Goal: Transaction & Acquisition: Register for event/course

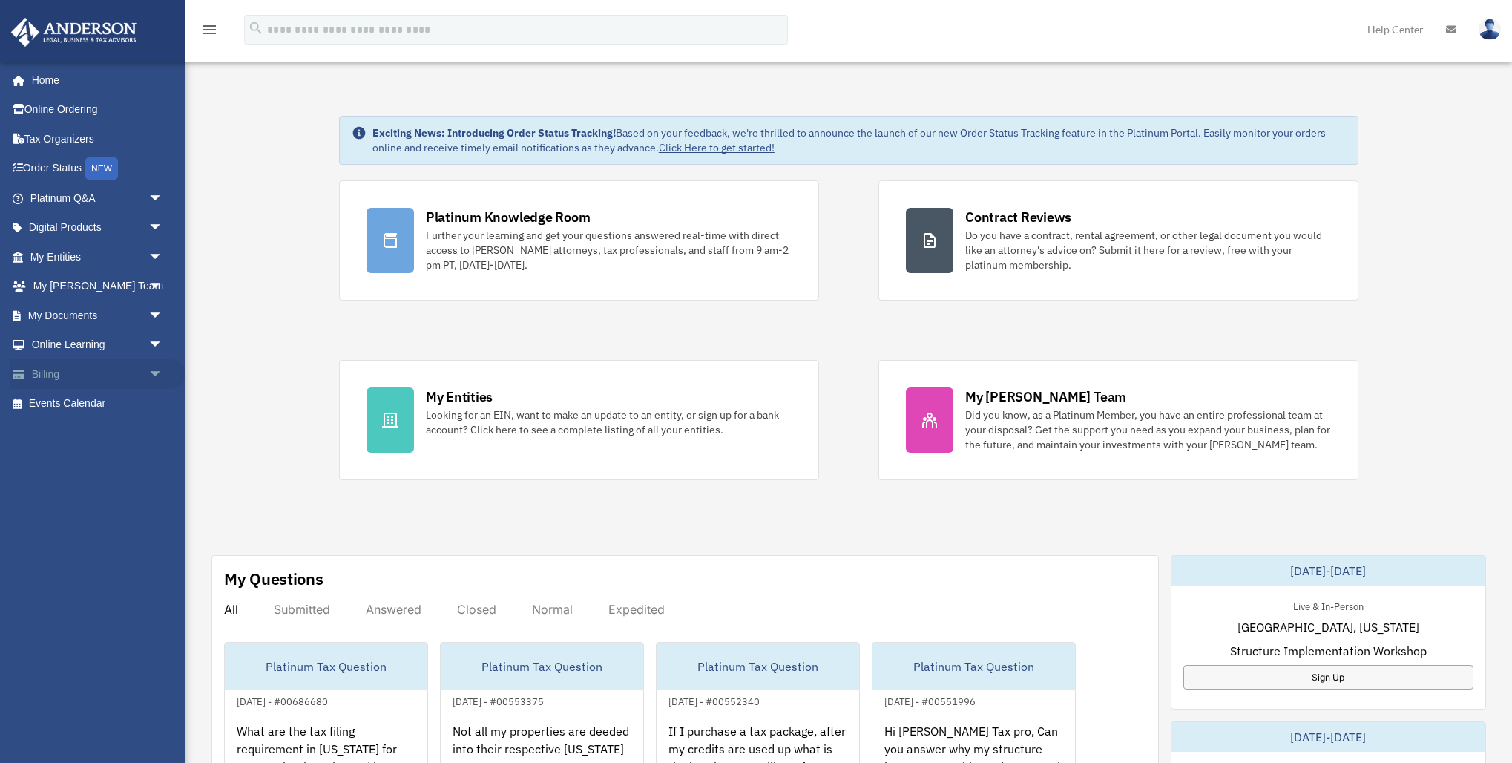
click at [66, 372] on link "Billing arrow_drop_down" at bounding box center [97, 374] width 175 height 30
click at [152, 373] on span "arrow_drop_down" at bounding box center [163, 374] width 30 height 30
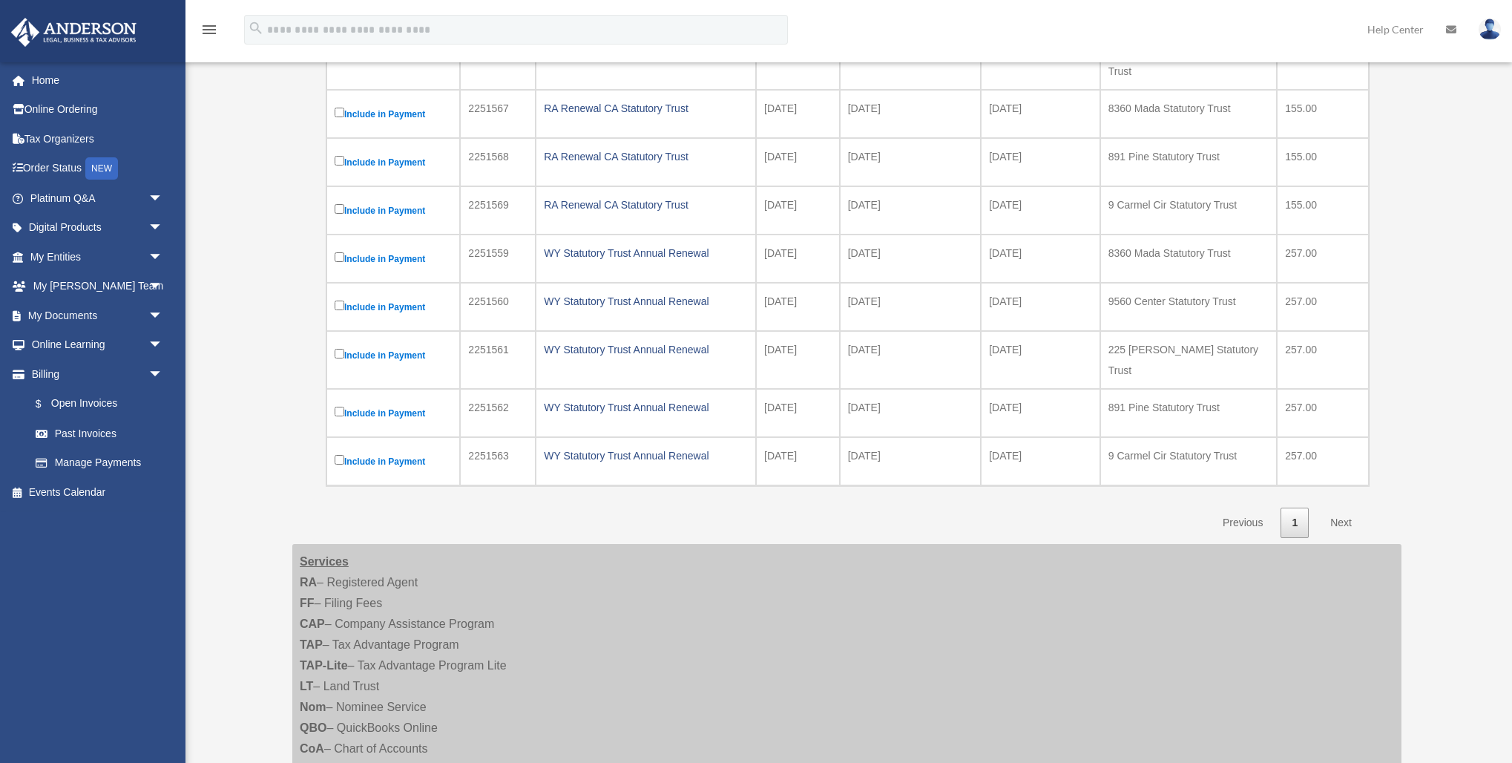
scroll to position [325, 0]
click at [105, 432] on link "Past Invoices" at bounding box center [103, 434] width 165 height 30
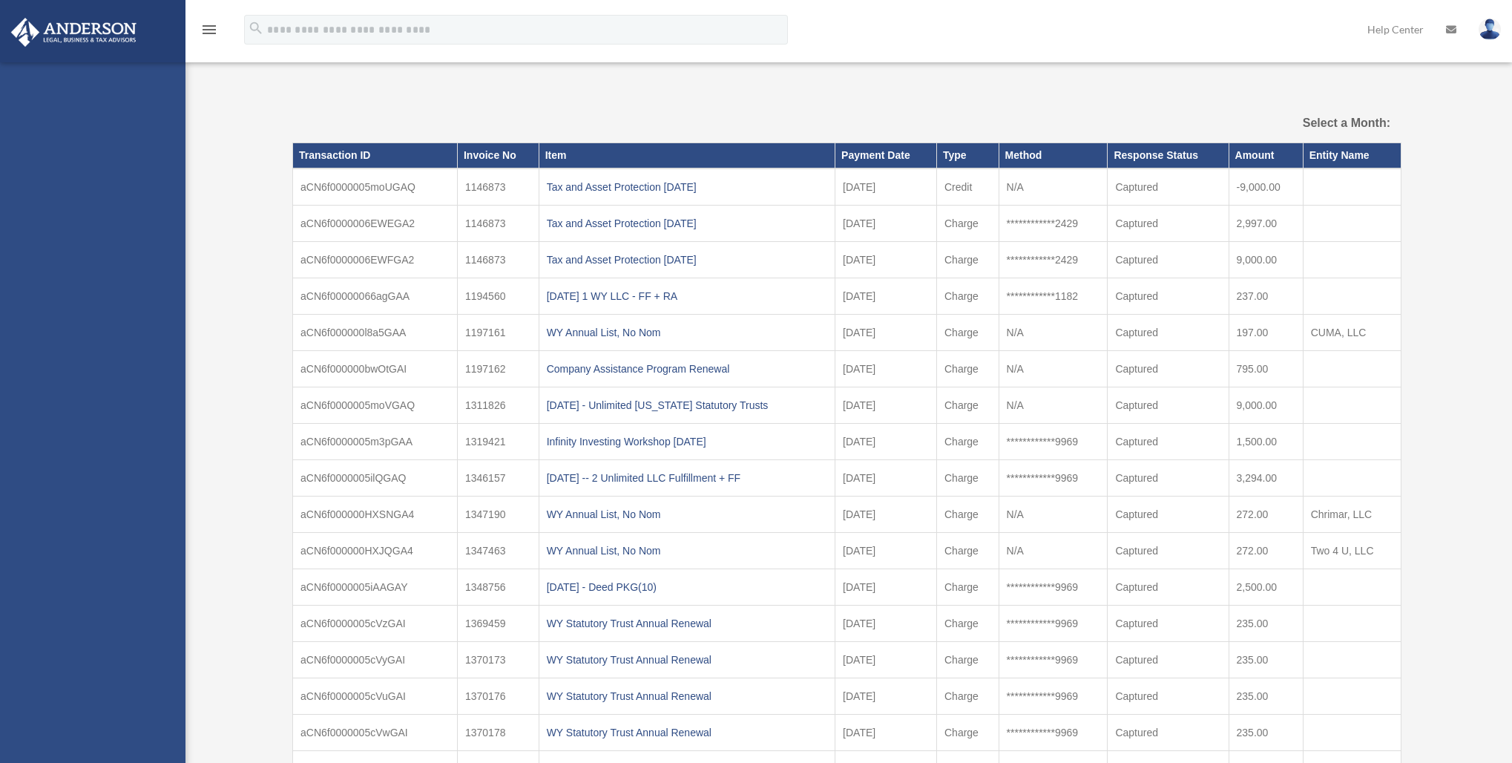
select select
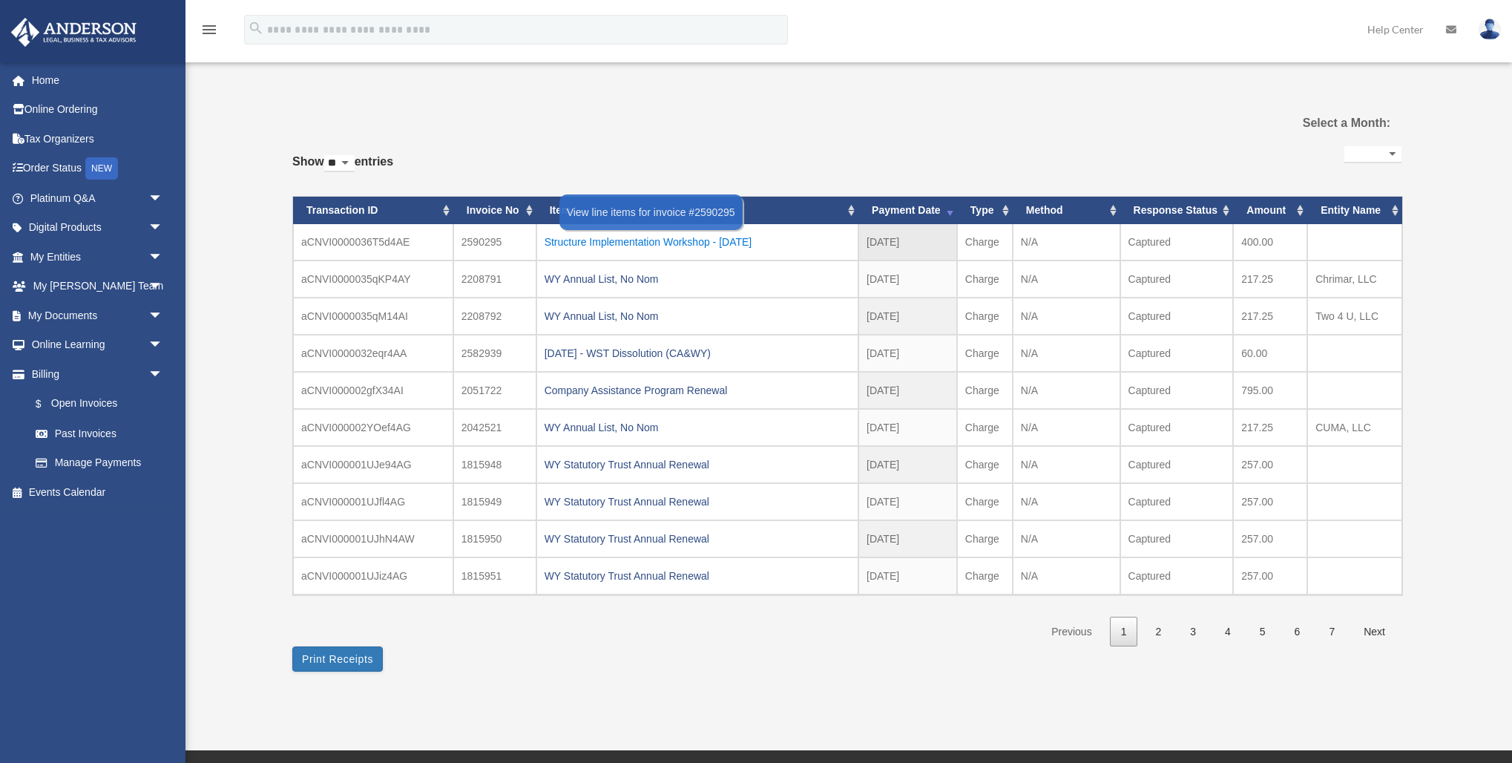
click at [777, 242] on div "Structure Implementation Workshop - November 2025" at bounding box center [698, 242] width 306 height 21
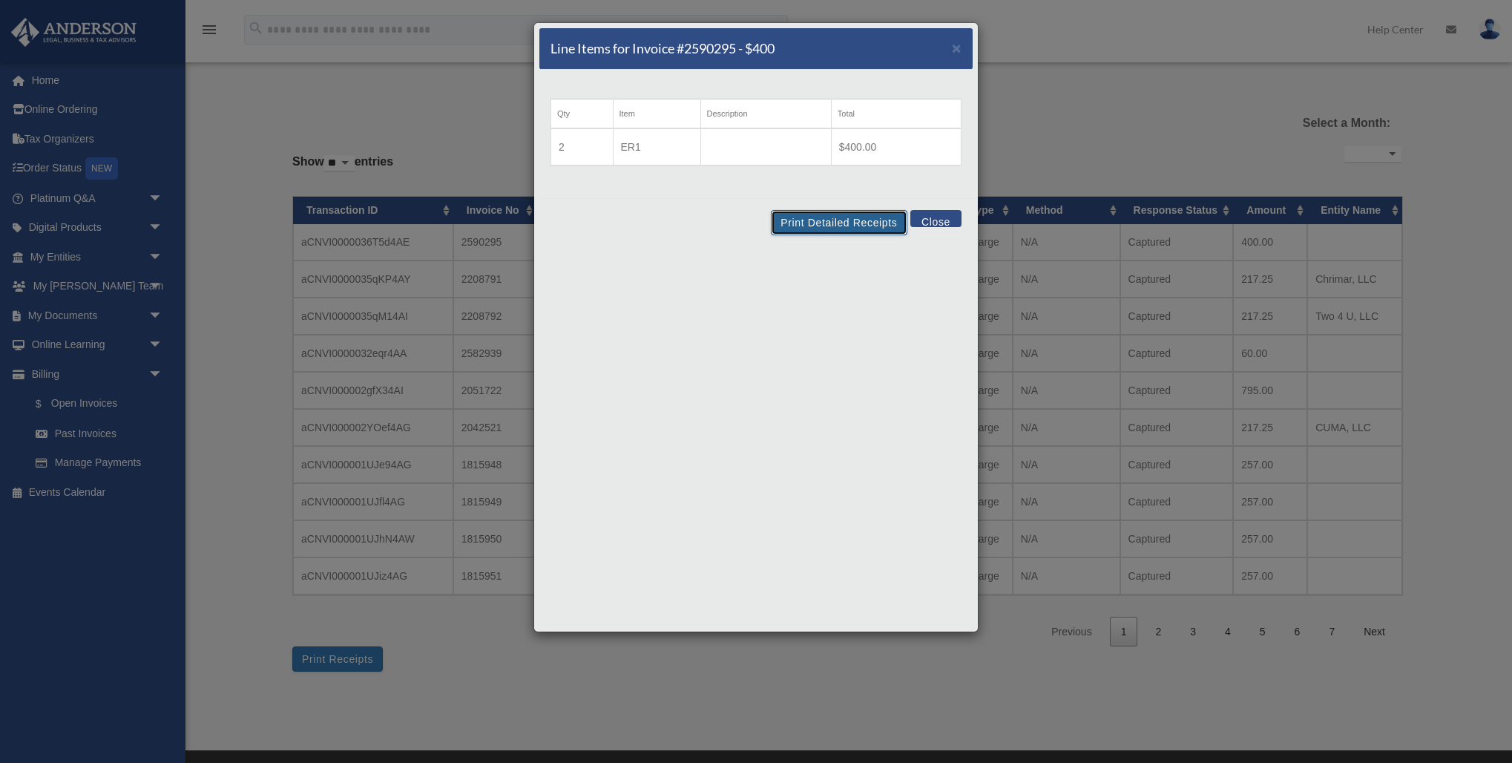
click at [845, 223] on button "Print Detailed Receipts" at bounding box center [839, 222] width 136 height 25
click at [937, 217] on button "Close" at bounding box center [936, 218] width 51 height 17
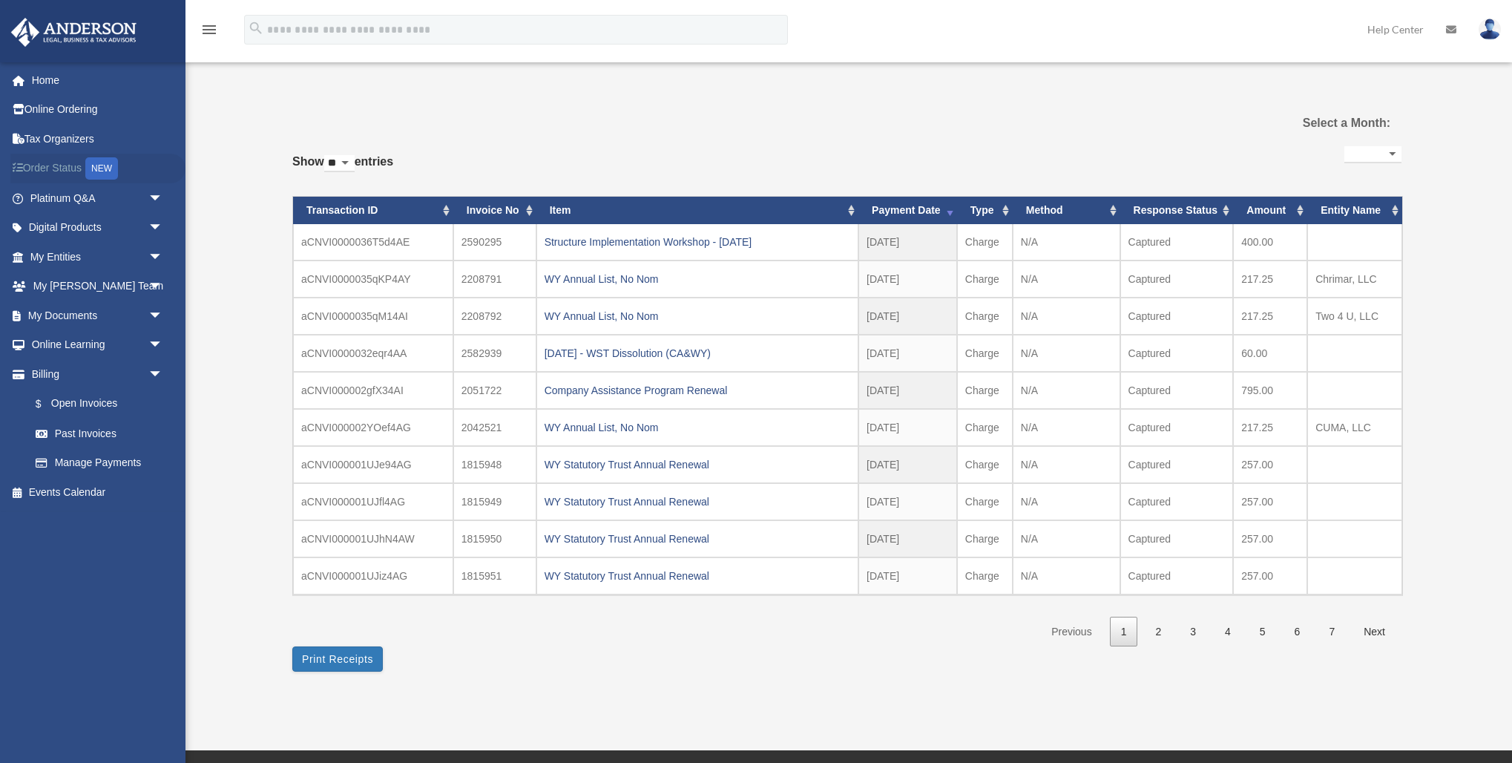
click at [57, 165] on link "Order Status NEW" at bounding box center [97, 169] width 175 height 30
select select
click at [92, 403] on link "$ Open Invoices" at bounding box center [103, 404] width 165 height 30
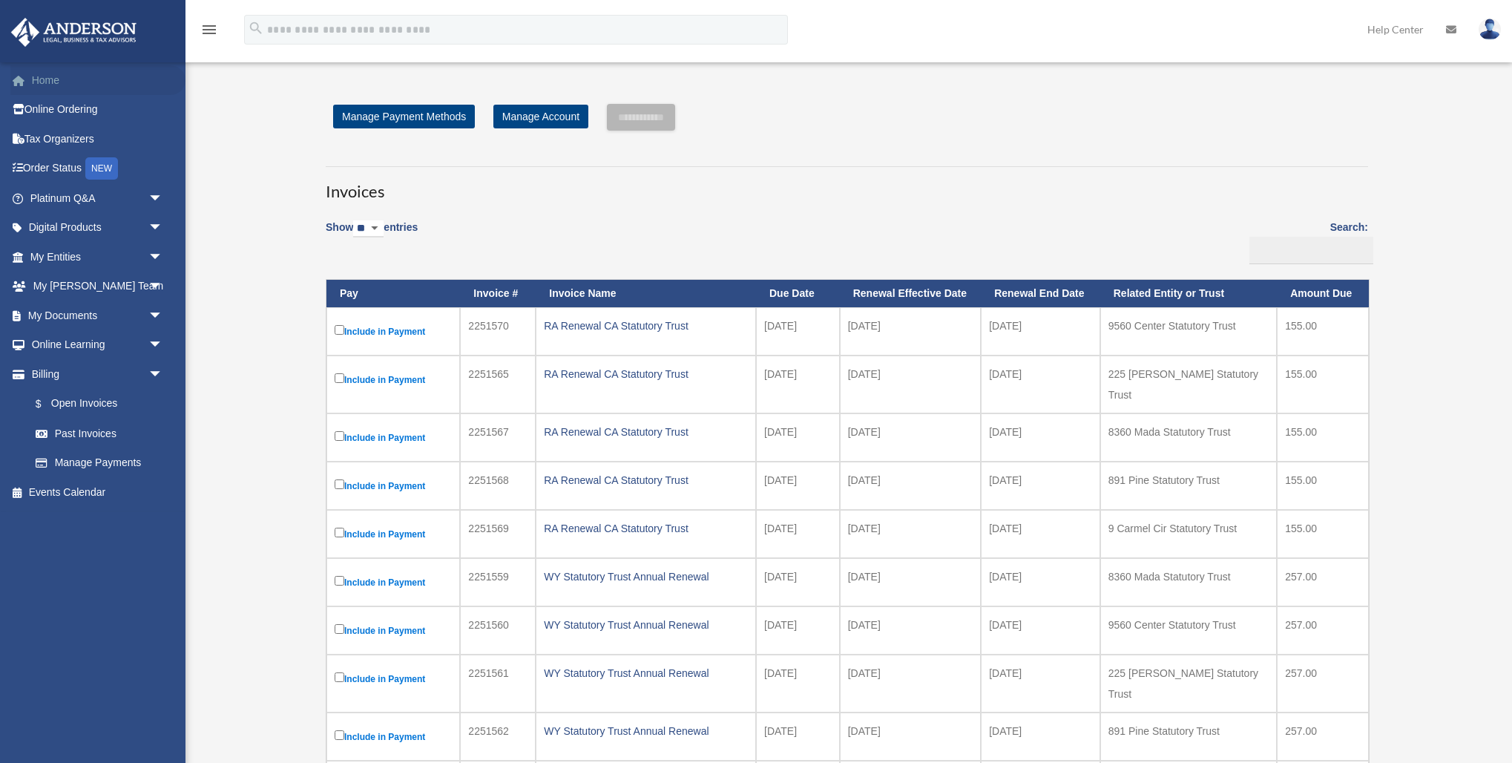
click at [45, 81] on link "Home" at bounding box center [97, 80] width 175 height 30
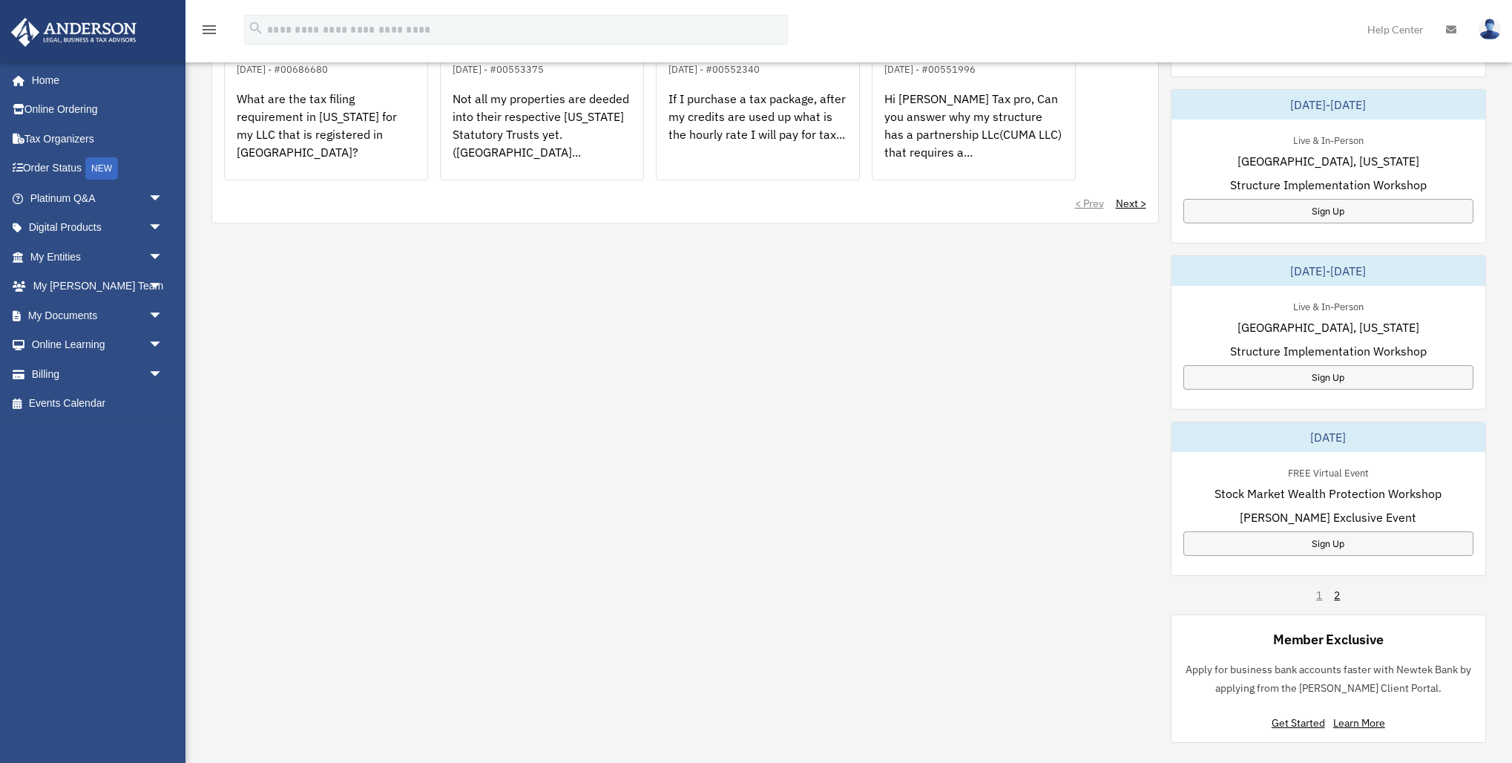
scroll to position [634, 0]
click at [1339, 594] on link "2" at bounding box center [1337, 593] width 6 height 15
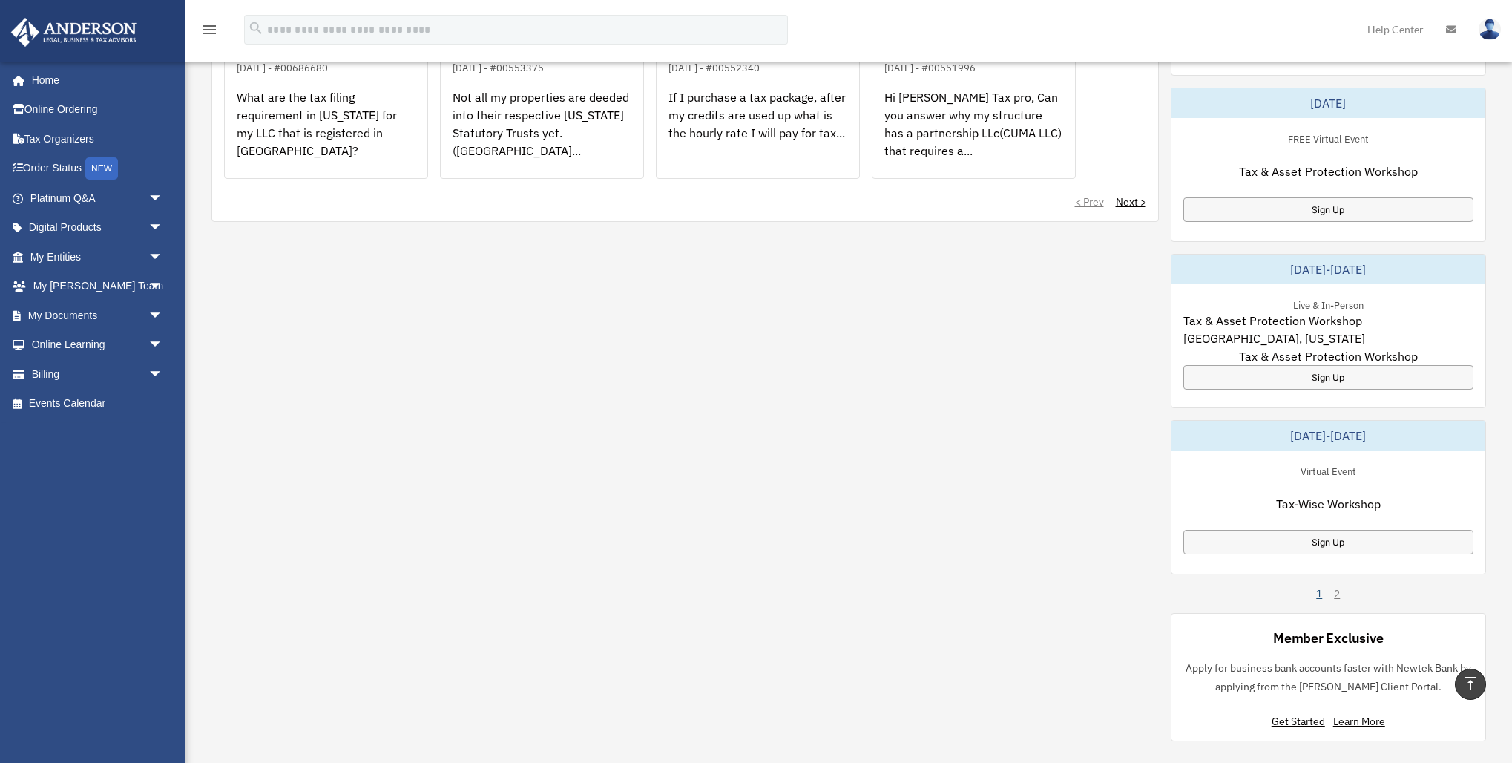
click at [1320, 594] on link "1" at bounding box center [1319, 593] width 6 height 15
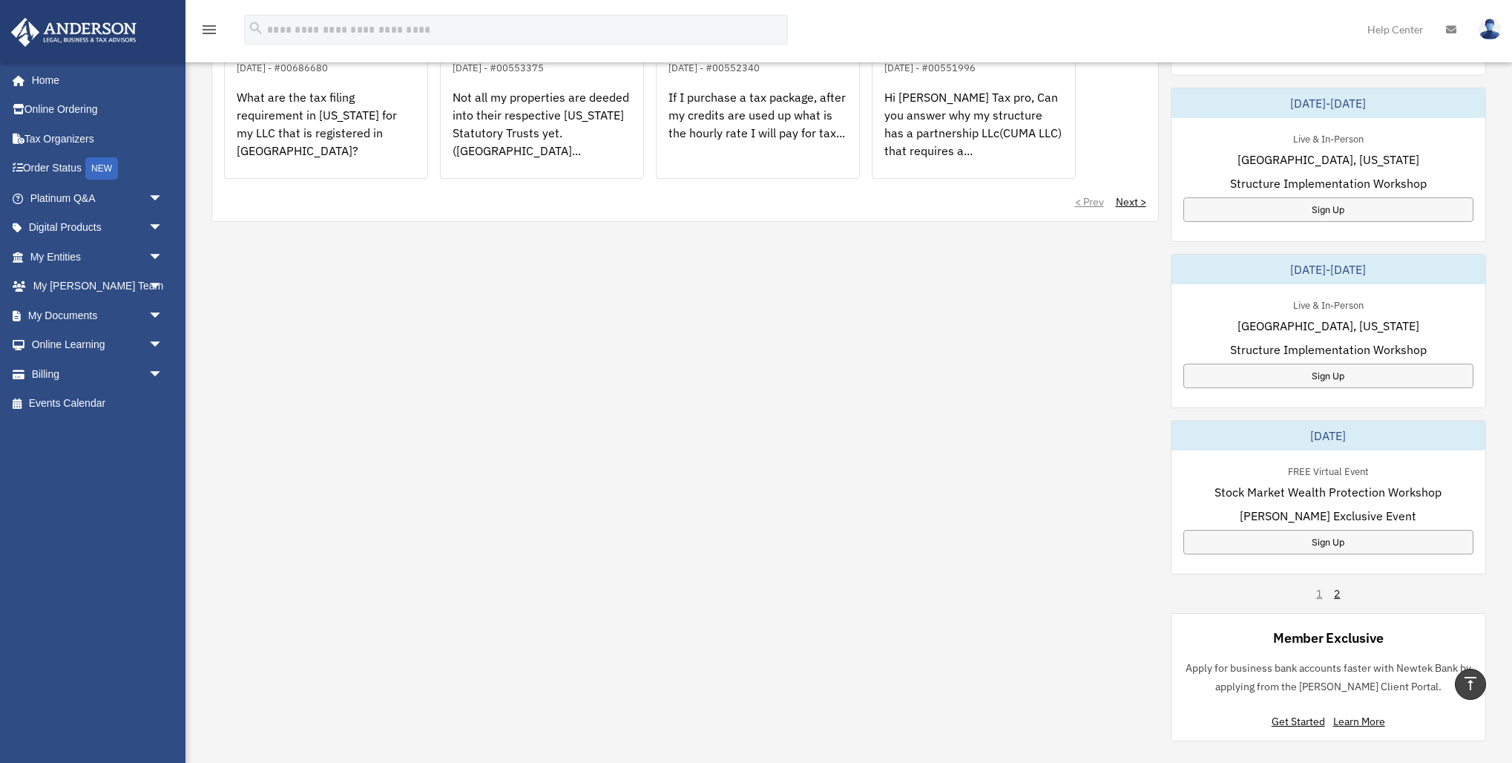
click at [1412, 296] on div "Live & In-Person [GEOGRAPHIC_DATA], [US_STATE] Structure Implementation Worksho…" at bounding box center [1329, 342] width 315 height 116
click at [1361, 203] on div "Sign Up" at bounding box center [1329, 209] width 291 height 24
click at [1492, 30] on img at bounding box center [1490, 30] width 22 height 22
click at [1454, 32] on icon at bounding box center [1451, 29] width 10 height 10
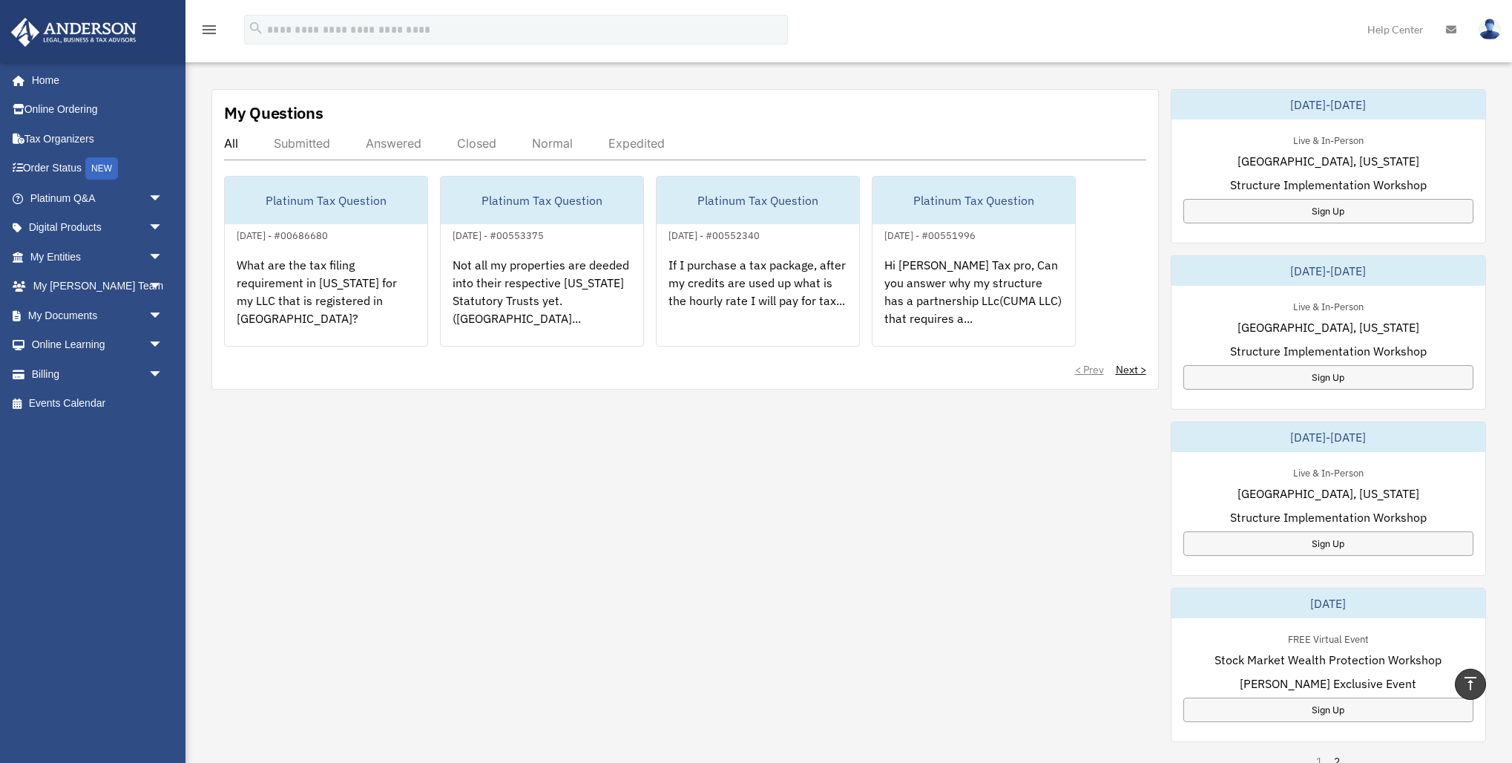
scroll to position [0, 0]
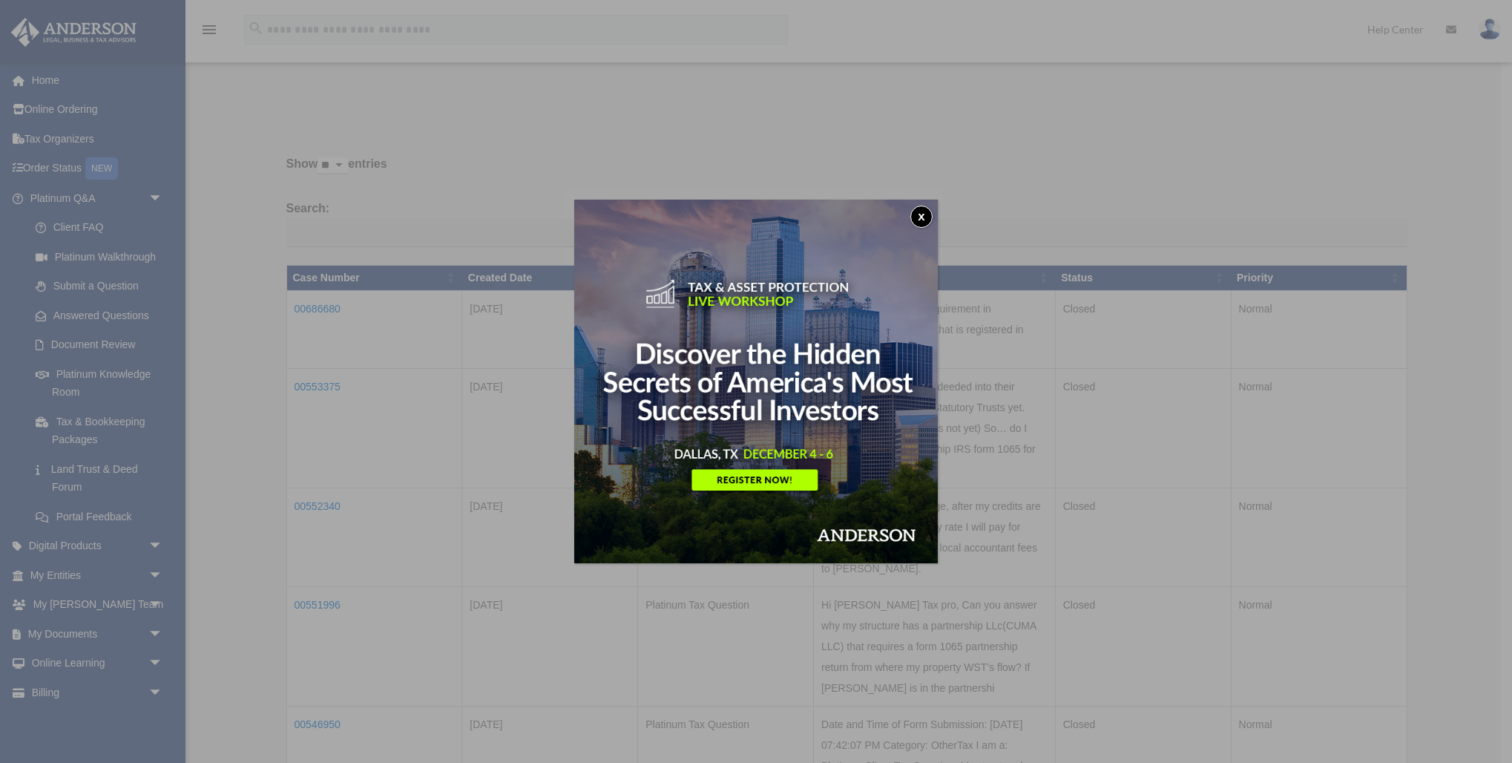
click at [921, 215] on button "x" at bounding box center [922, 217] width 22 height 22
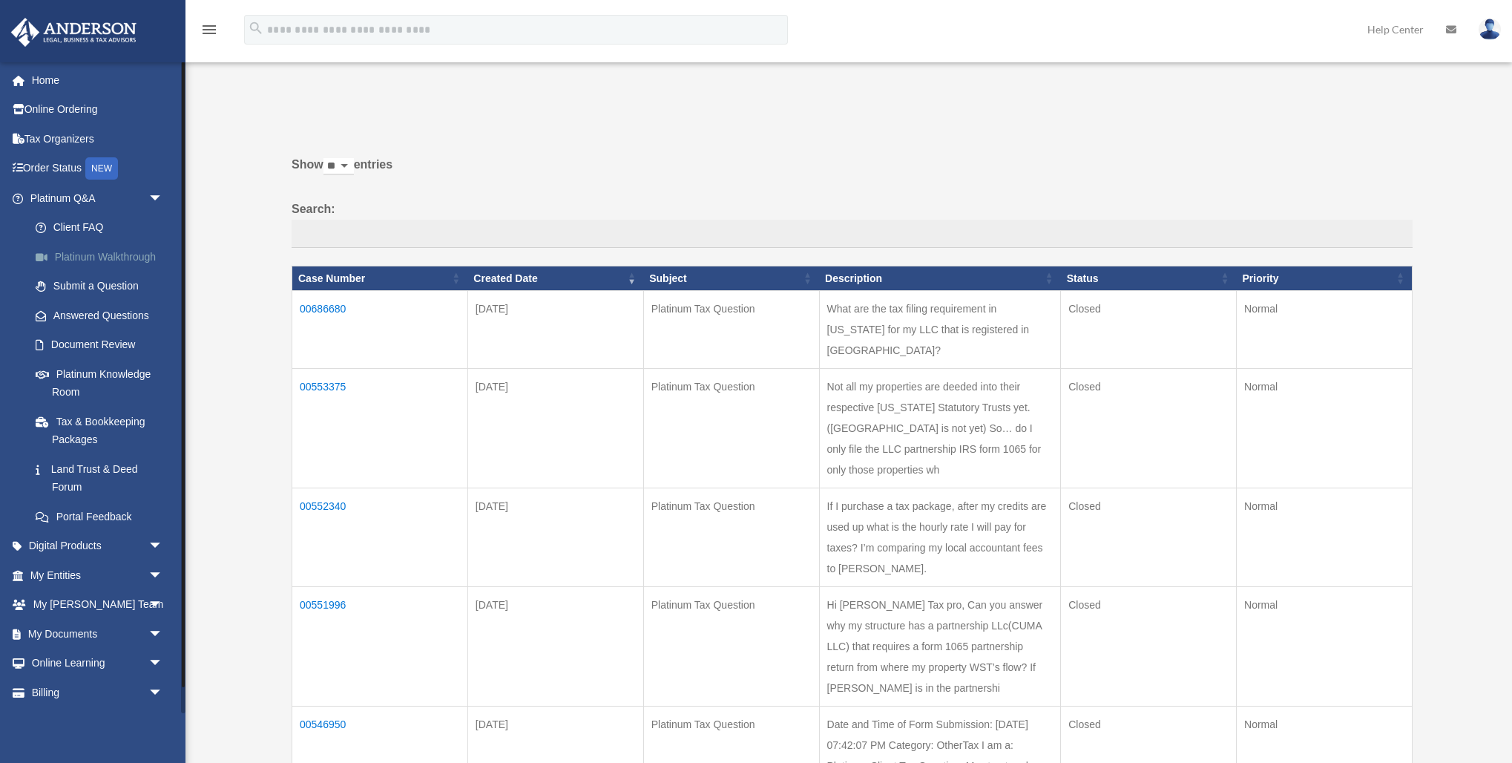
click at [134, 256] on link "Platinum Walkthrough" at bounding box center [103, 257] width 165 height 30
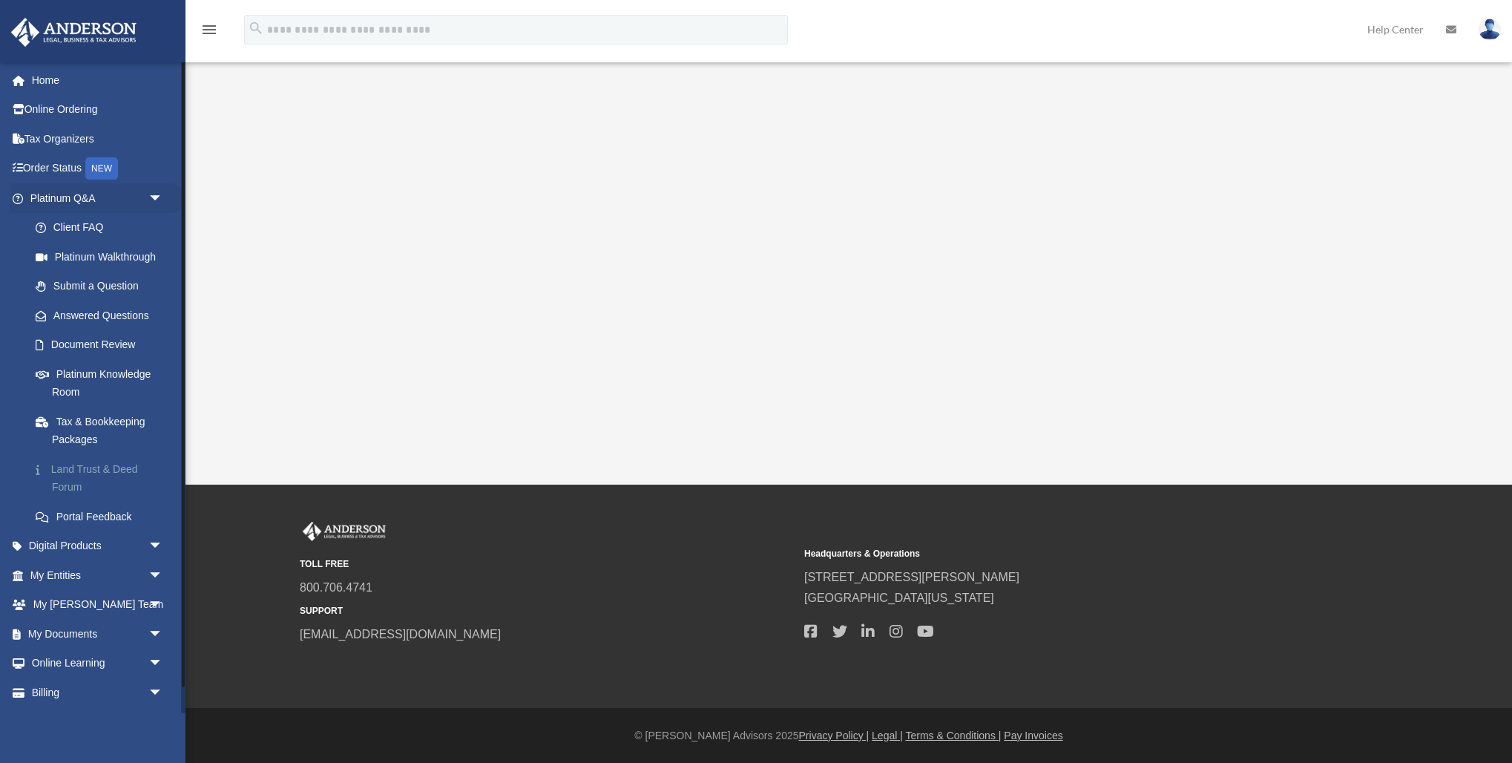
scroll to position [27, 0]
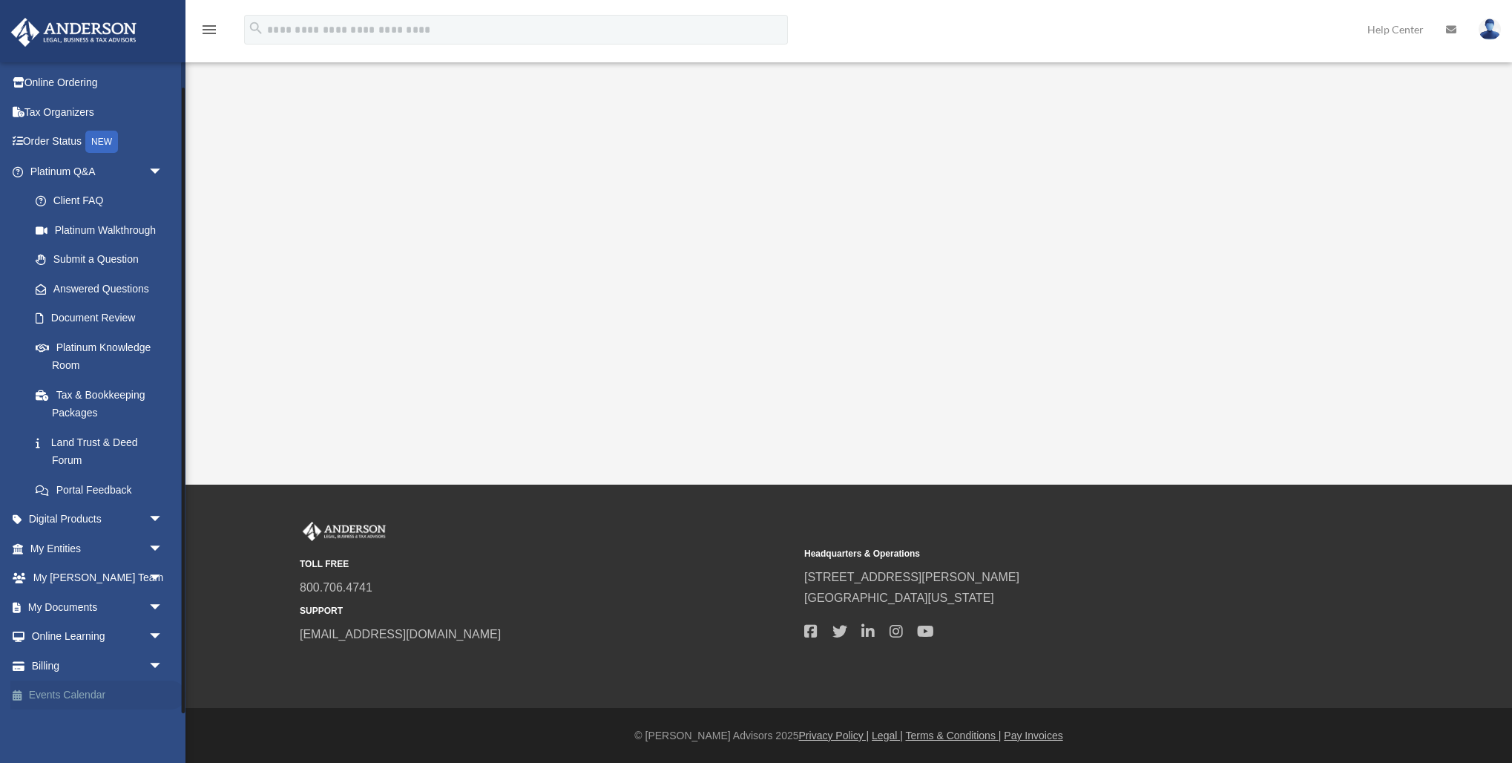
click at [73, 695] on link "Events Calendar" at bounding box center [97, 695] width 175 height 30
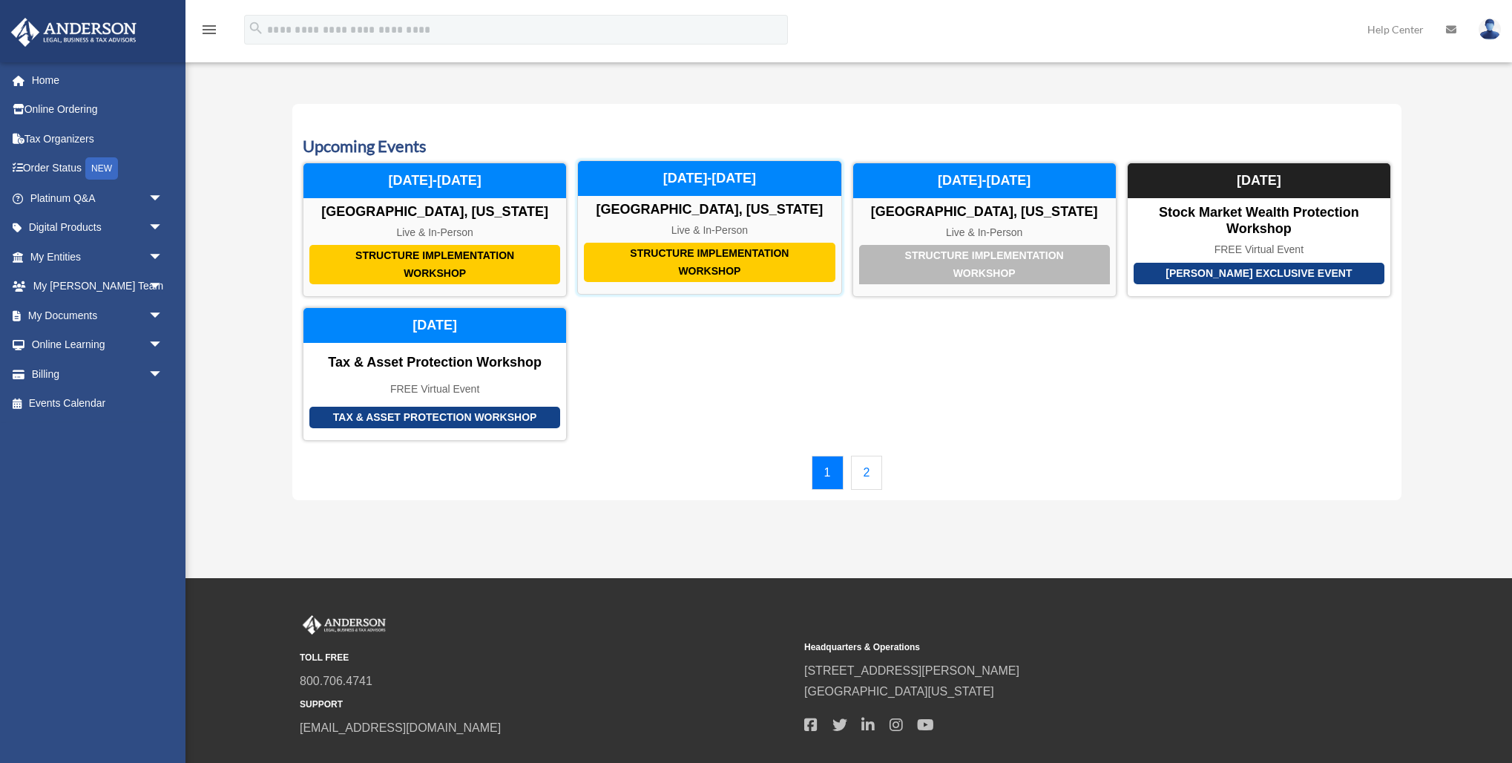
click at [697, 260] on div "Structure Implementation Workshop" at bounding box center [709, 262] width 251 height 39
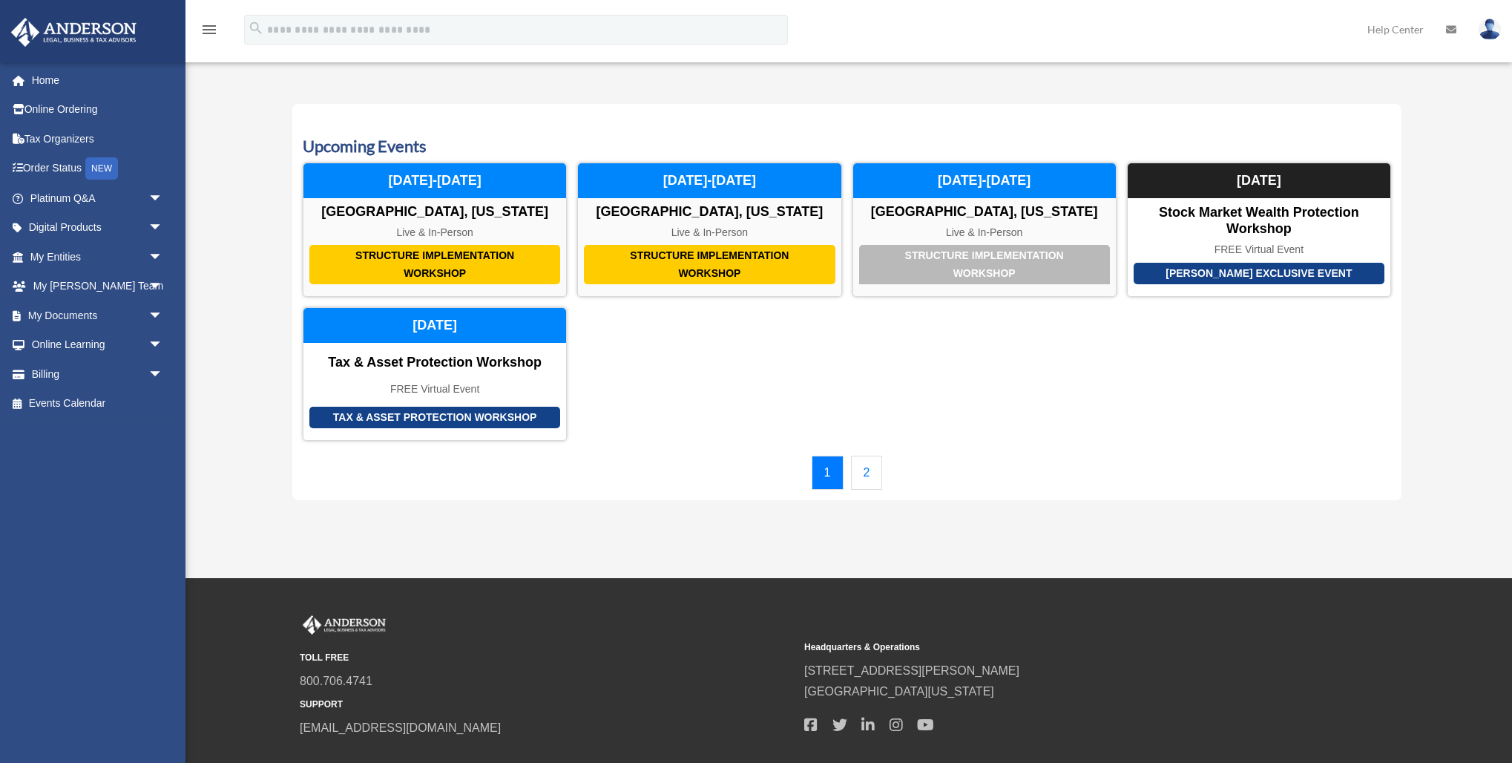
click at [1493, 34] on img at bounding box center [1490, 30] width 22 height 22
click at [1225, 128] on link "Logout" at bounding box center [1267, 129] width 148 height 30
